Goal: Task Accomplishment & Management: Manage account settings

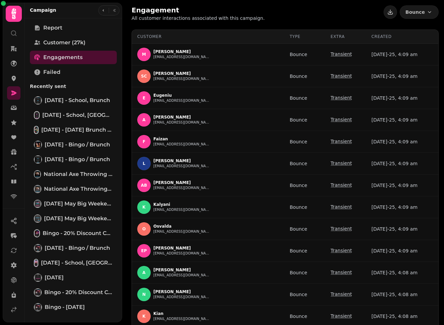
select select "***"
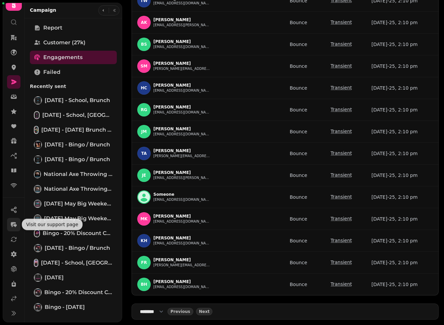
scroll to position [12, 0]
click at [14, 298] on icon at bounding box center [13, 297] width 7 height 7
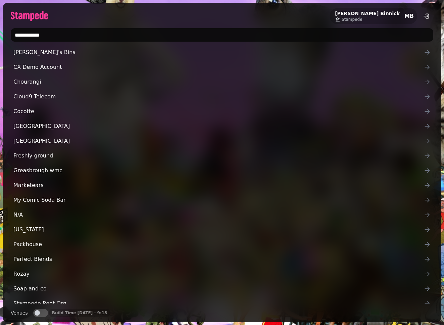
type input "**********"
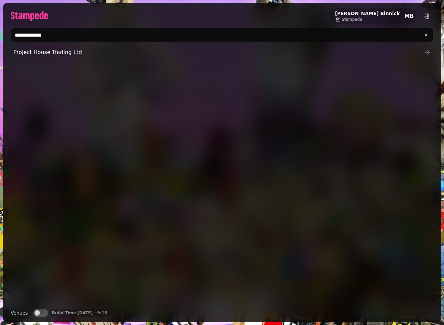
click at [119, 57] on link "Project House Trading Ltd" at bounding box center [222, 52] width 422 height 13
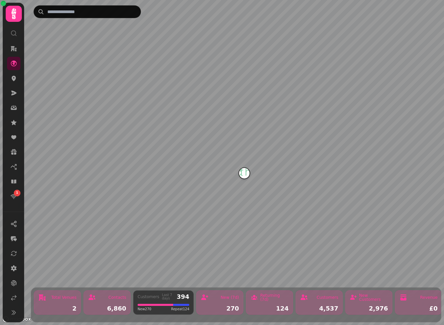
click at [20, 203] on div "1" at bounding box center [13, 125] width 17 height 172
click at [13, 198] on icon at bounding box center [13, 196] width 7 height 7
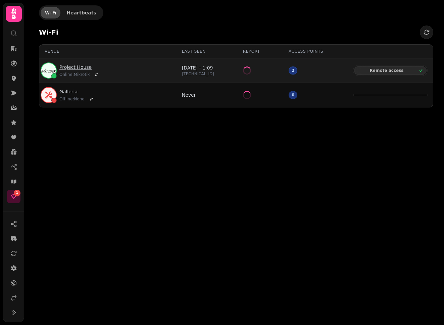
click at [67, 64] on link "Project House" at bounding box center [79, 67] width 41 height 7
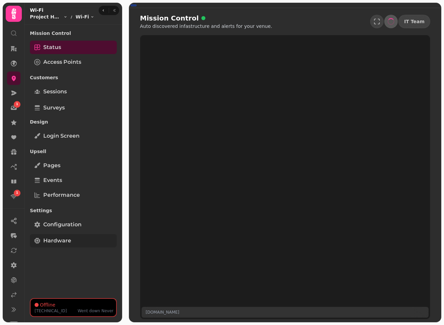
click at [69, 239] on span "Hardware" at bounding box center [57, 240] width 28 height 8
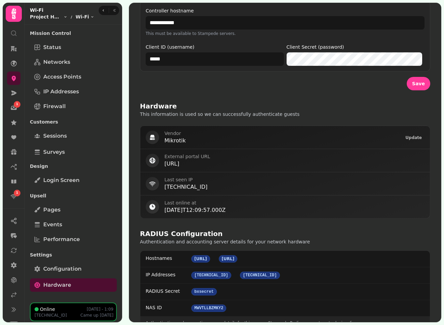
scroll to position [282, 0]
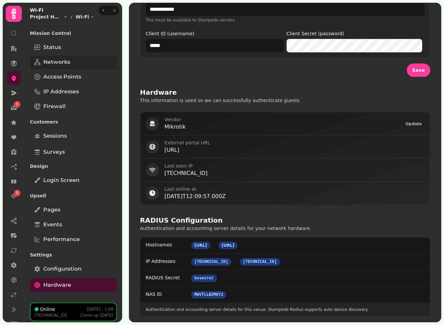
click at [62, 65] on span "Networks" at bounding box center [56, 62] width 27 height 8
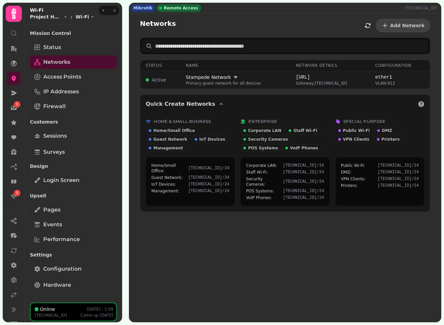
click at [325, 84] on span "Gateway: 172.16.0.1" at bounding box center [330, 82] width 68 height 5
select select "***"
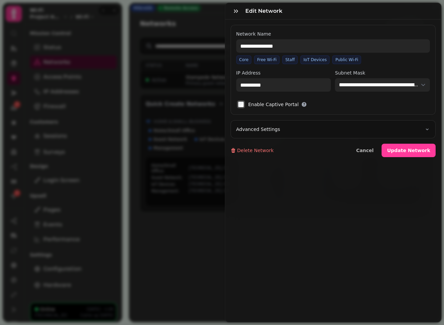
click at [305, 134] on button "Advanced Settings" at bounding box center [333, 128] width 205 height 17
select select
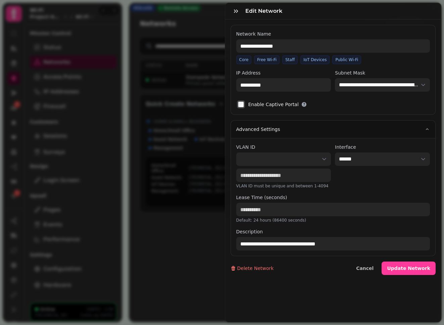
click at [306, 133] on button "Advanced Settings" at bounding box center [333, 128] width 205 height 17
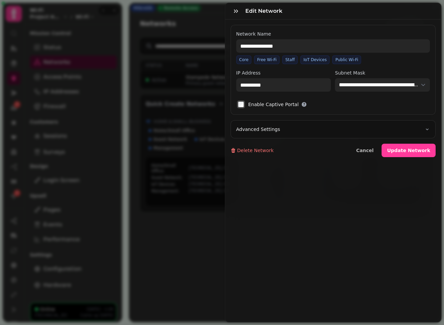
click at [300, 124] on button "Advanced Settings" at bounding box center [333, 128] width 205 height 17
select select
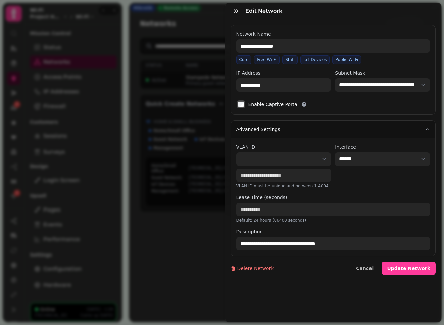
select select
click at [146, 34] on div "**********" at bounding box center [222, 168] width 444 height 314
type input "**********"
select select "***"
select select
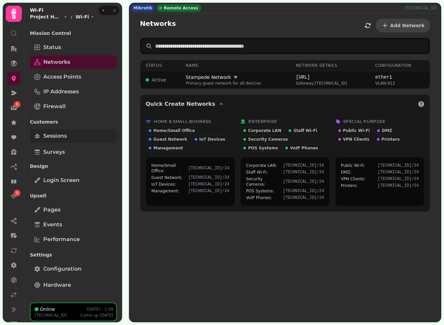
click at [60, 139] on span "Sessions" at bounding box center [54, 136] width 23 height 8
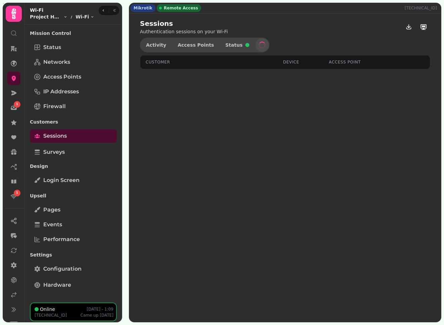
select select "**"
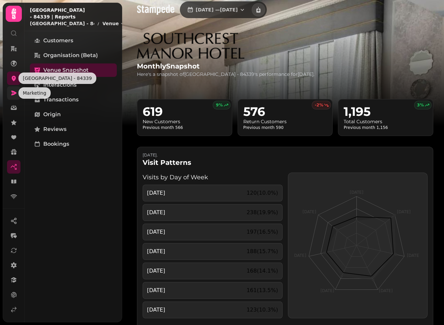
click at [13, 92] on icon at bounding box center [13, 93] width 5 height 5
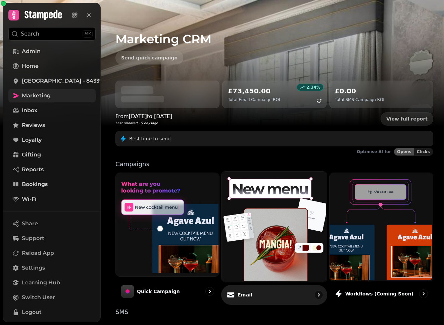
click at [268, 192] on img at bounding box center [273, 226] width 105 height 110
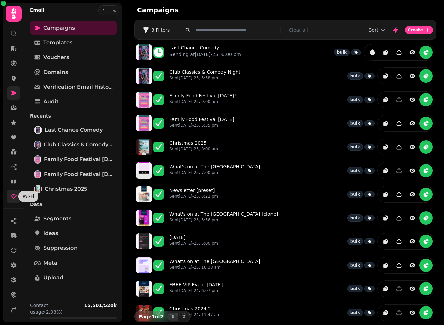
click at [13, 197] on icon at bounding box center [14, 196] width 6 height 5
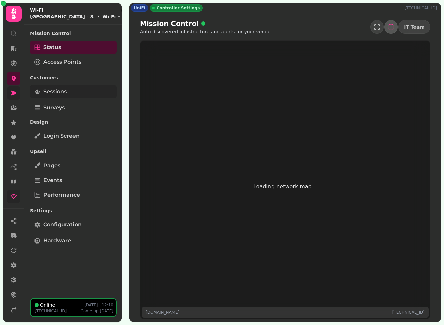
click at [50, 97] on link "Sessions" at bounding box center [73, 91] width 87 height 13
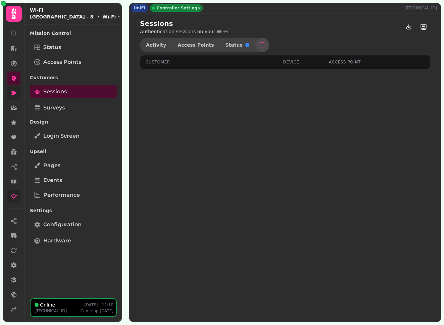
select select "**"
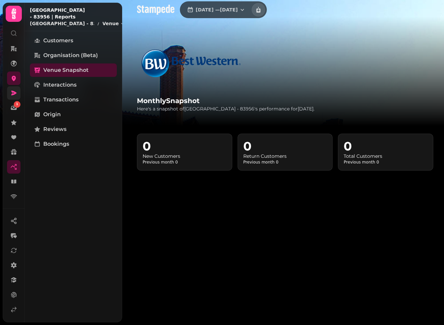
click at [17, 97] on link at bounding box center [13, 92] width 13 height 13
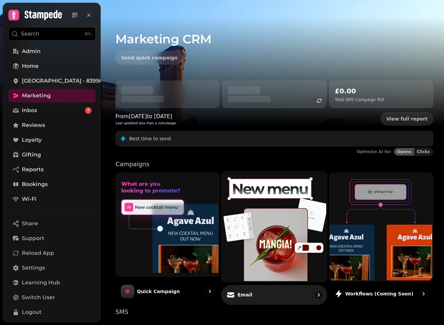
click at [270, 194] on img at bounding box center [273, 226] width 105 height 110
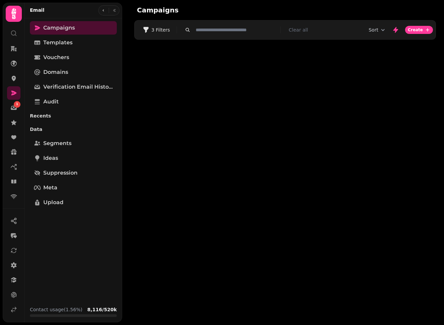
click at [299, 15] on div "Campaigns" at bounding box center [285, 10] width 318 height 20
click at [160, 32] on span "3 Filters" at bounding box center [160, 29] width 18 height 5
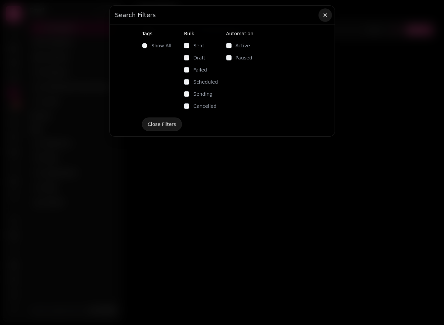
click at [326, 17] on icon "button" at bounding box center [325, 15] width 7 height 7
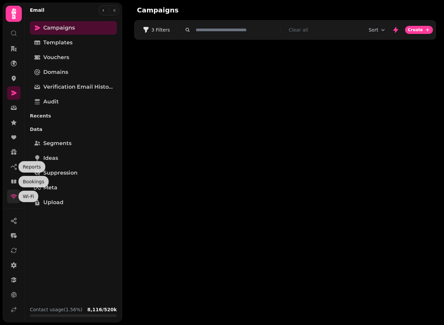
click at [13, 199] on icon at bounding box center [13, 196] width 7 height 7
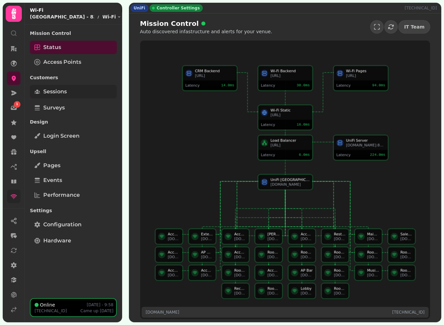
click at [67, 90] on span "Sessions" at bounding box center [54, 92] width 23 height 8
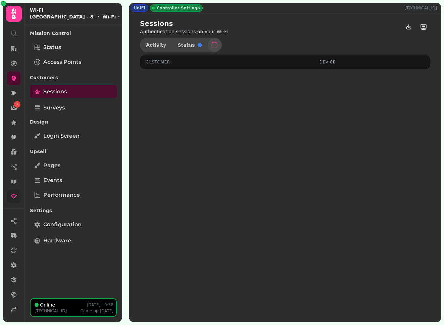
click at [278, 9] on div "UniFi Controller Settings 78.32.22.11" at bounding box center [284, 8] width 311 height 10
select select "**"
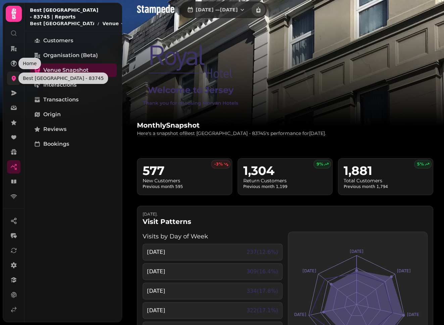
click at [13, 80] on icon at bounding box center [14, 78] width 4 height 5
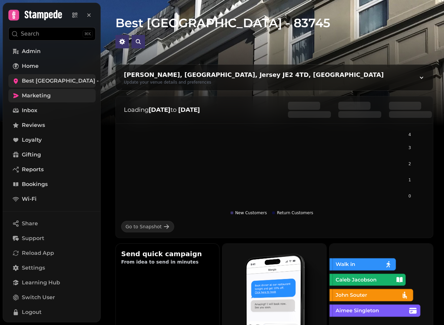
click at [67, 98] on link "Marketing" at bounding box center [51, 95] width 87 height 13
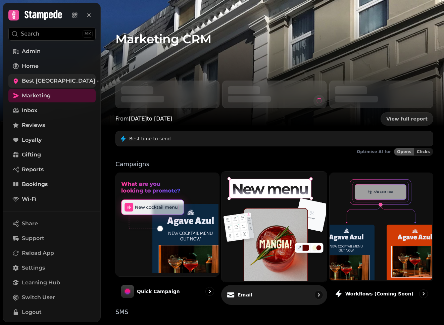
click at [263, 209] on img at bounding box center [273, 226] width 105 height 110
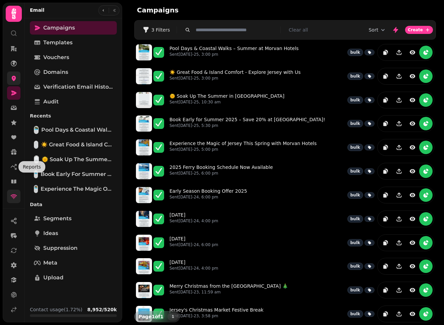
click at [17, 194] on link at bounding box center [13, 195] width 13 height 13
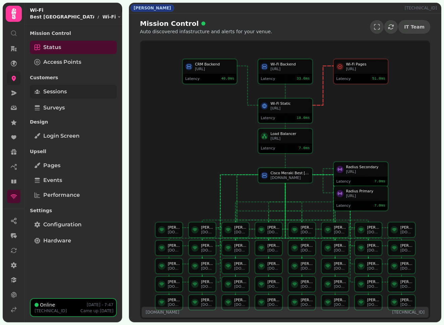
click at [68, 90] on link "Sessions" at bounding box center [73, 91] width 87 height 13
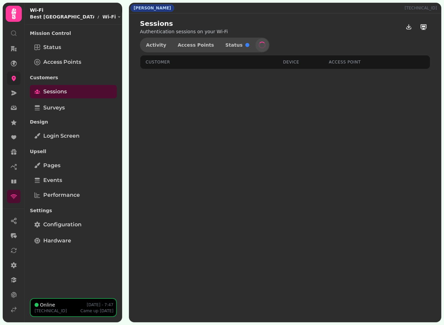
select select "**"
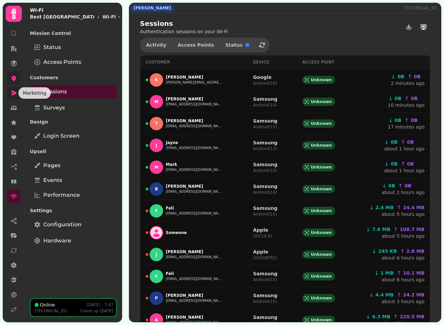
click at [10, 96] on icon at bounding box center [13, 93] width 7 height 7
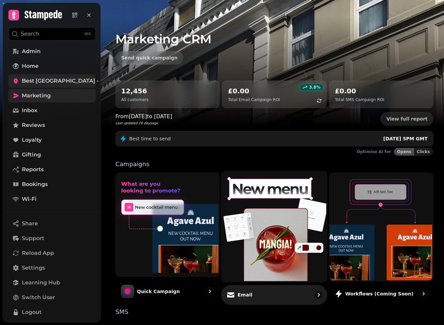
click at [303, 234] on img at bounding box center [273, 226] width 105 height 110
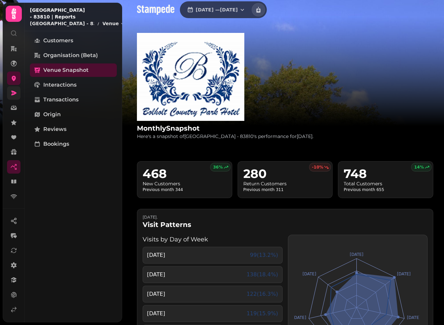
click at [16, 89] on link at bounding box center [13, 92] width 13 height 13
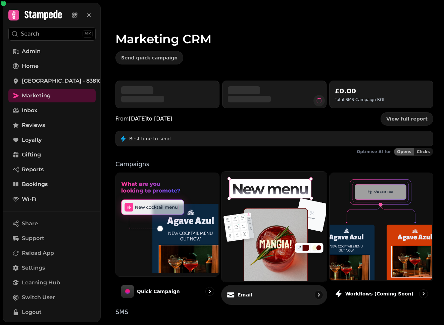
click at [298, 187] on img at bounding box center [273, 226] width 105 height 110
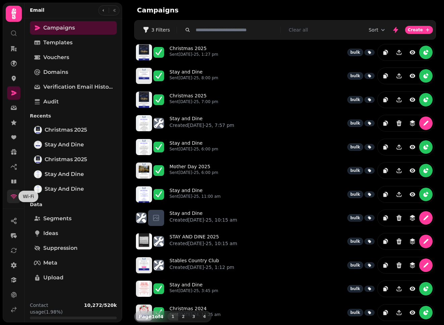
click at [16, 194] on icon at bounding box center [13, 196] width 7 height 7
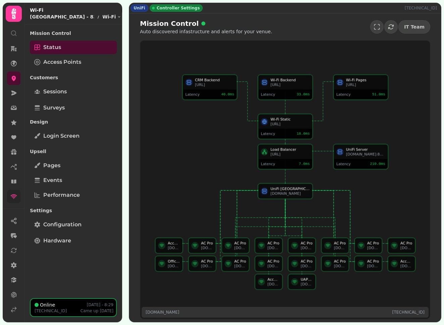
click at [334, 7] on div "UniFi Controller Settings 193.117.143.170" at bounding box center [284, 8] width 311 height 10
click at [66, 89] on span "Sessions" at bounding box center [54, 92] width 23 height 8
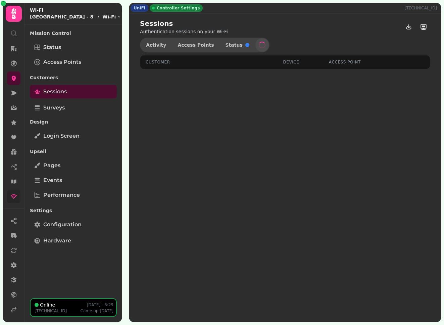
select select "**"
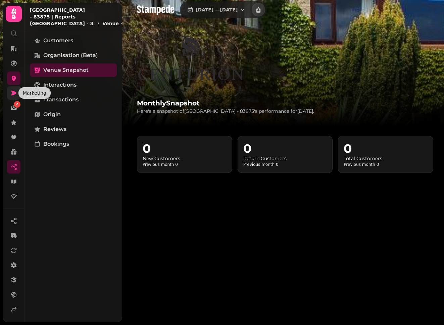
click at [11, 93] on icon at bounding box center [13, 93] width 7 height 7
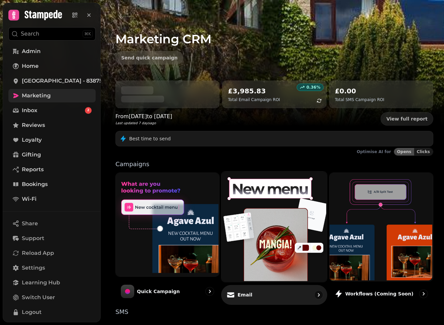
click at [239, 222] on img at bounding box center [273, 226] width 105 height 110
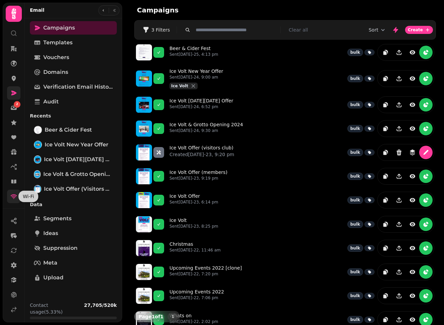
click at [16, 199] on icon at bounding box center [13, 196] width 7 height 7
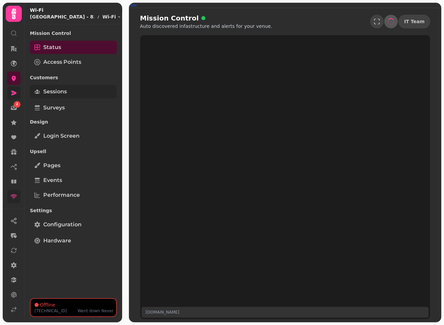
click at [62, 96] on link "Sessions" at bounding box center [73, 91] width 87 height 13
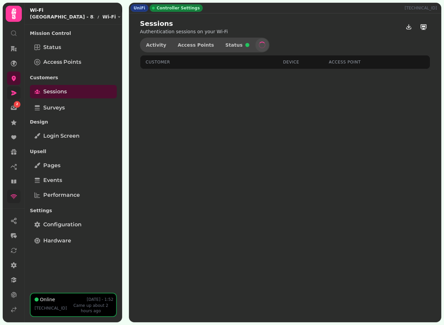
select select "**"
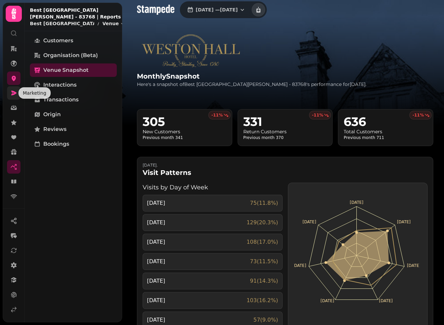
click at [12, 90] on icon at bounding box center [13, 93] width 7 height 7
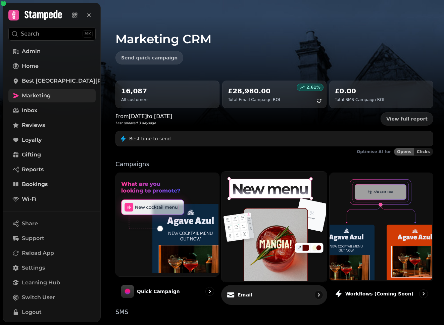
click at [271, 191] on img at bounding box center [273, 226] width 105 height 110
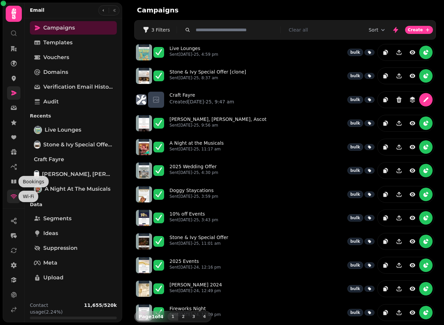
click at [15, 194] on icon at bounding box center [14, 196] width 6 height 5
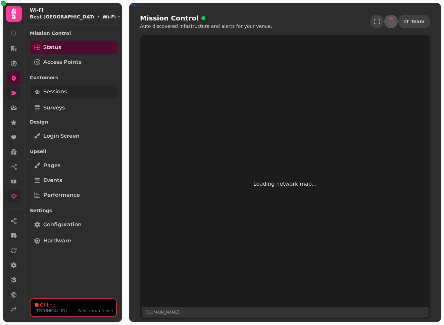
click at [59, 91] on span "Sessions" at bounding box center [54, 92] width 23 height 8
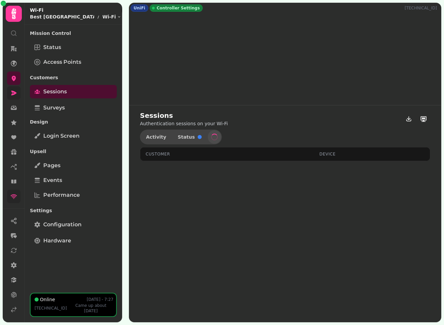
select select "**"
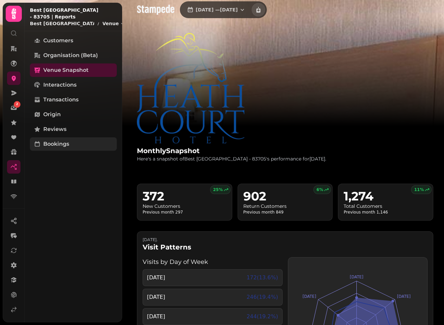
scroll to position [11, 0]
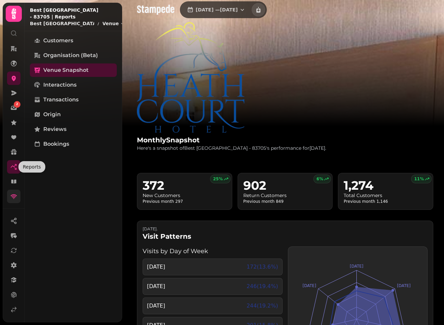
click at [11, 192] on link at bounding box center [13, 195] width 13 height 13
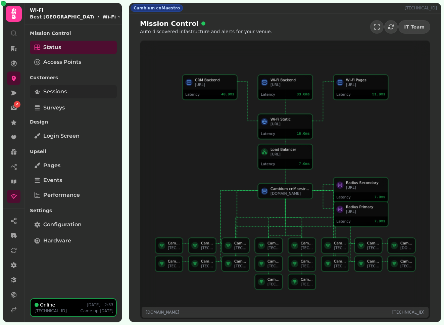
click at [84, 91] on link "Sessions" at bounding box center [73, 91] width 87 height 13
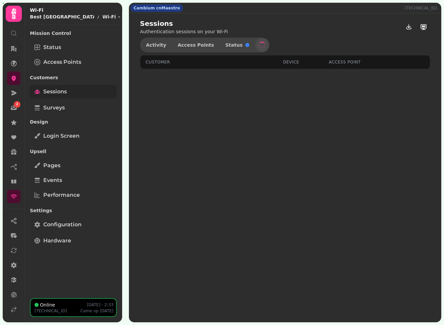
select select "**"
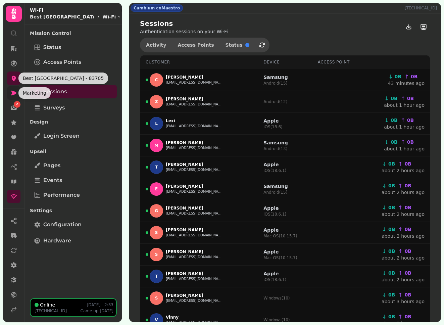
click at [14, 94] on icon at bounding box center [13, 93] width 5 height 5
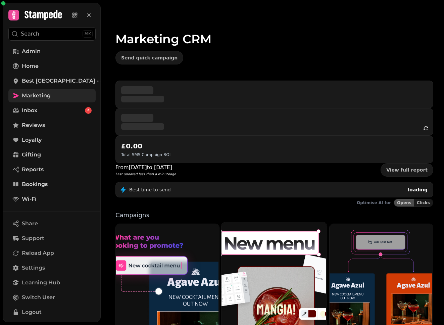
click at [273, 221] on img at bounding box center [273, 287] width 105 height 132
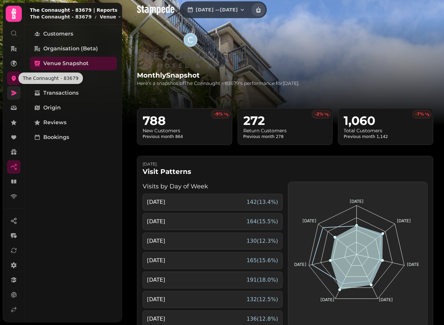
click at [14, 92] on icon at bounding box center [13, 93] width 5 height 5
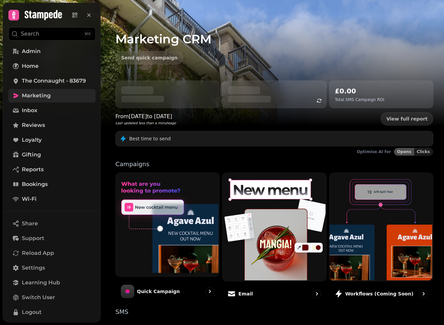
click at [238, 197] on img at bounding box center [273, 226] width 103 height 108
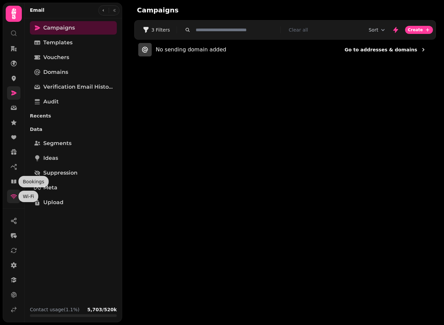
click at [16, 195] on icon at bounding box center [14, 196] width 6 height 5
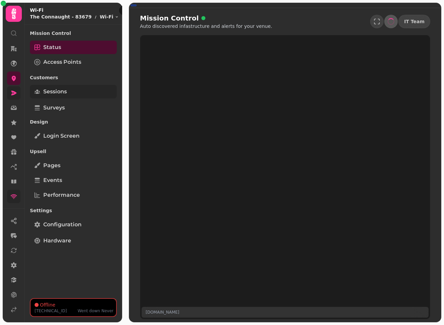
click at [56, 98] on link "Sessions" at bounding box center [73, 91] width 87 height 13
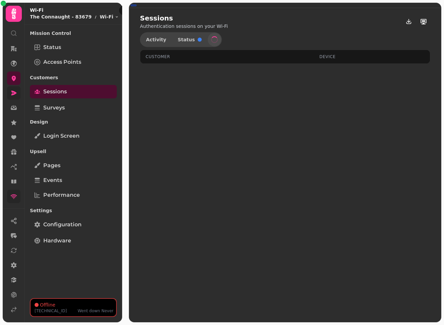
select select "**"
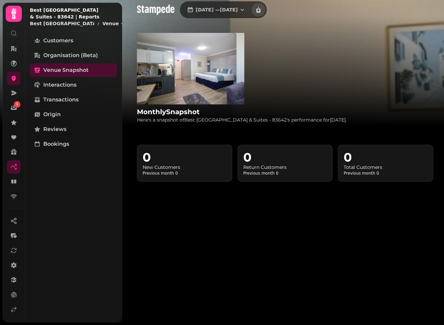
click at [325, 84] on div "monthly Snapshot Here's a snapshot of Best Western Manor Hotel & Suites - 83642…" at bounding box center [242, 78] width 210 height 90
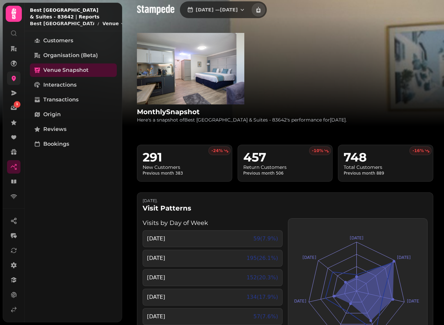
click at [16, 78] on icon at bounding box center [13, 78] width 7 height 7
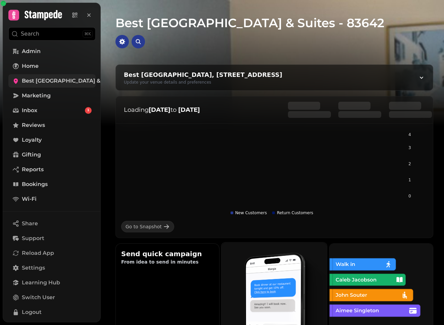
click at [257, 265] on img at bounding box center [273, 294] width 105 height 106
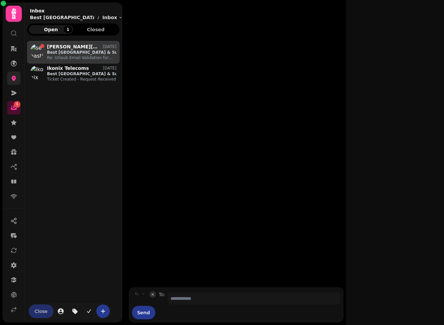
scroll to position [268, 87]
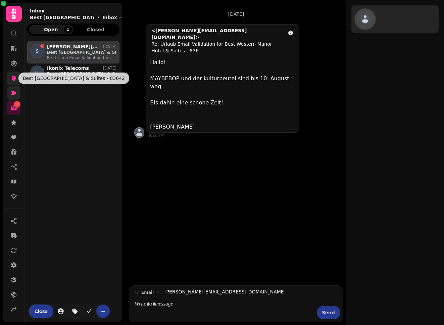
click at [11, 96] on link at bounding box center [13, 92] width 13 height 13
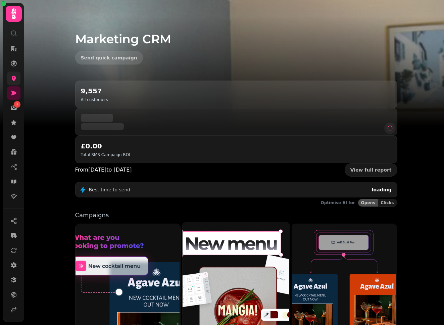
click at [247, 221] on img at bounding box center [235, 287] width 107 height 133
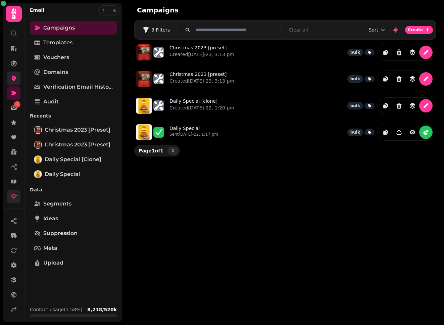
click at [13, 200] on link at bounding box center [13, 195] width 13 height 13
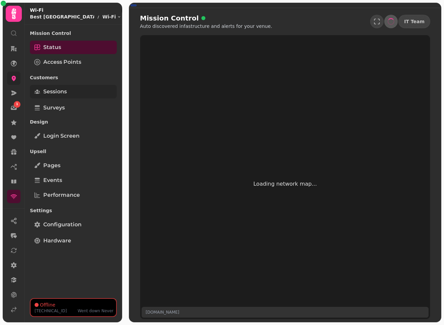
click at [57, 93] on span "Sessions" at bounding box center [54, 92] width 23 height 8
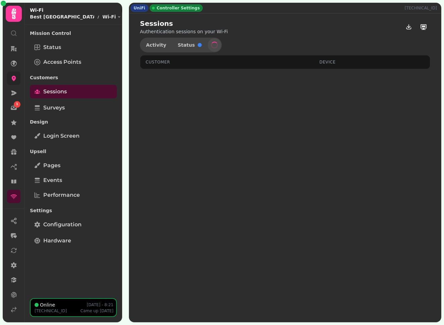
select select "**"
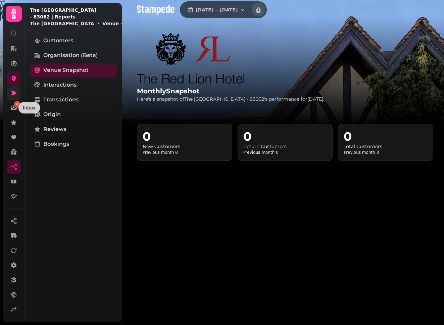
click at [17, 96] on icon at bounding box center [13, 93] width 7 height 7
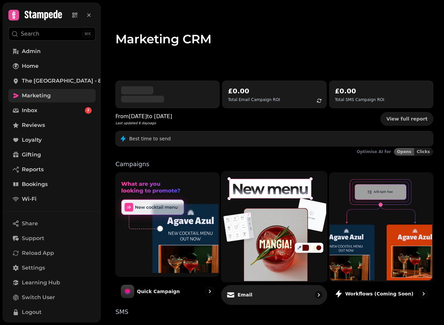
click at [271, 220] on img at bounding box center [273, 226] width 105 height 110
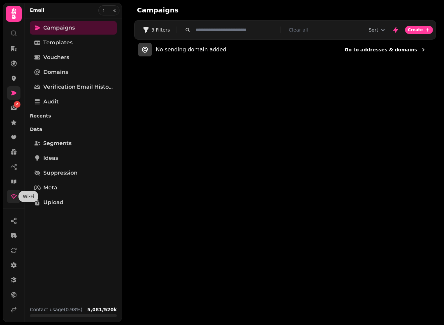
click at [13, 196] on icon at bounding box center [14, 196] width 6 height 5
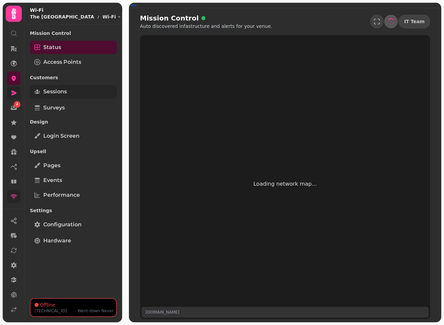
click at [57, 92] on span "Sessions" at bounding box center [54, 92] width 23 height 8
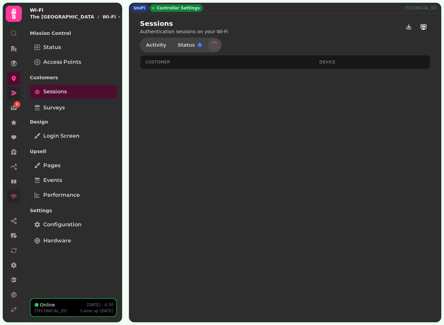
select select "**"
